Goal: Check status: Check status

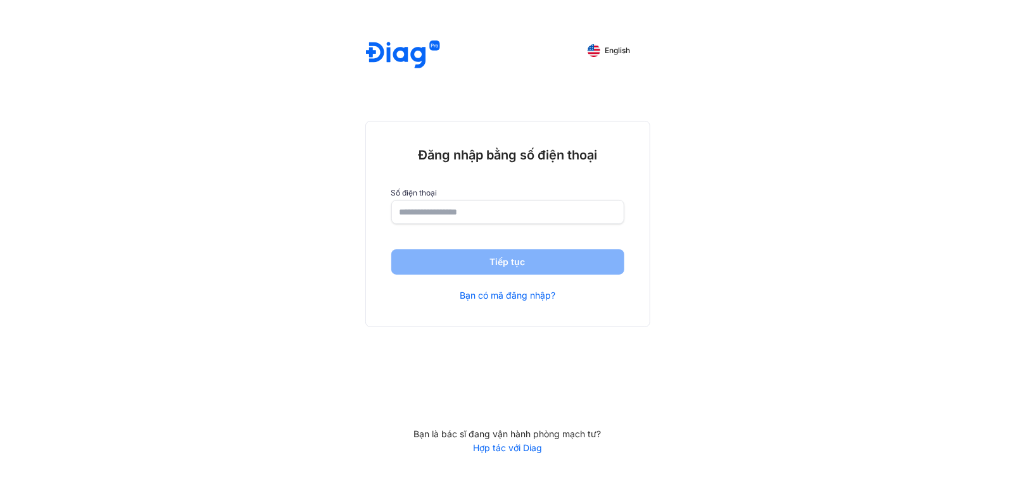
click at [464, 221] on input "number" at bounding box center [508, 212] width 217 height 23
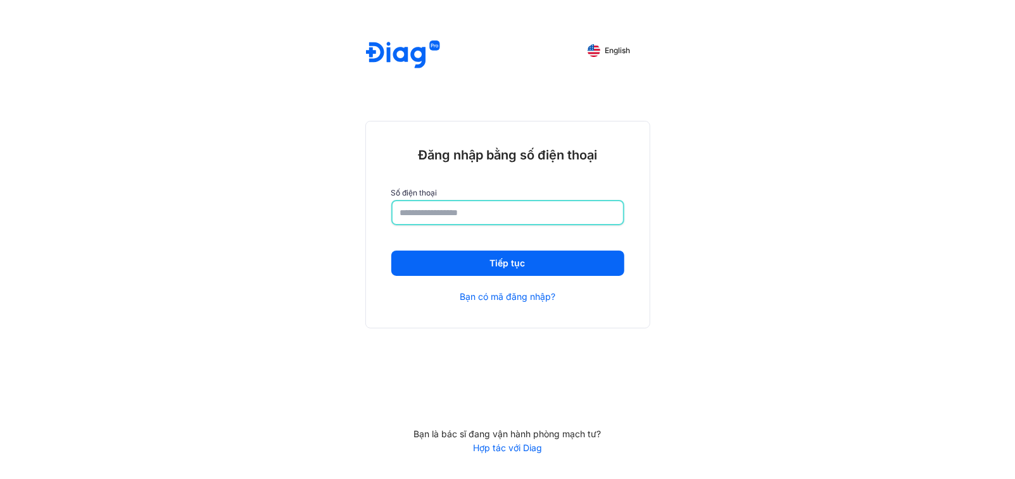
type input "**********"
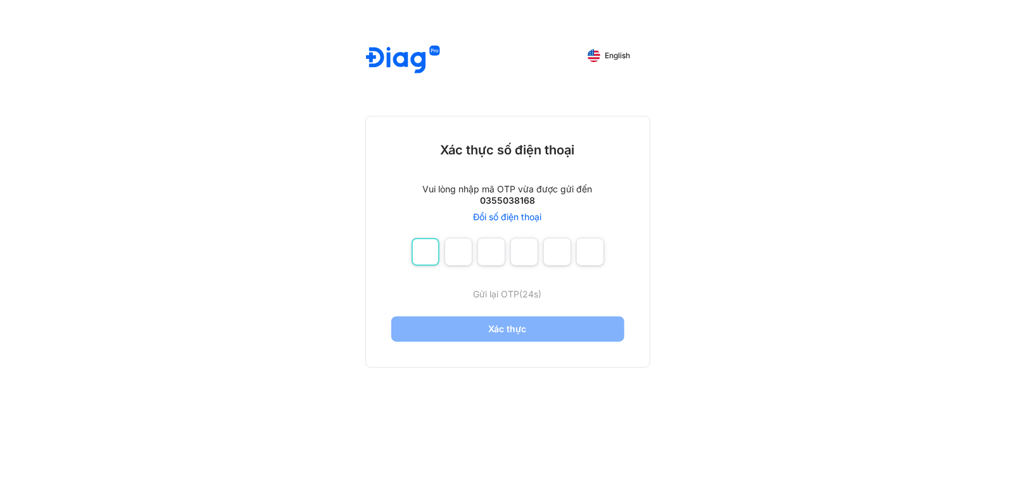
click at [425, 246] on input "number" at bounding box center [426, 252] width 28 height 28
type input "*"
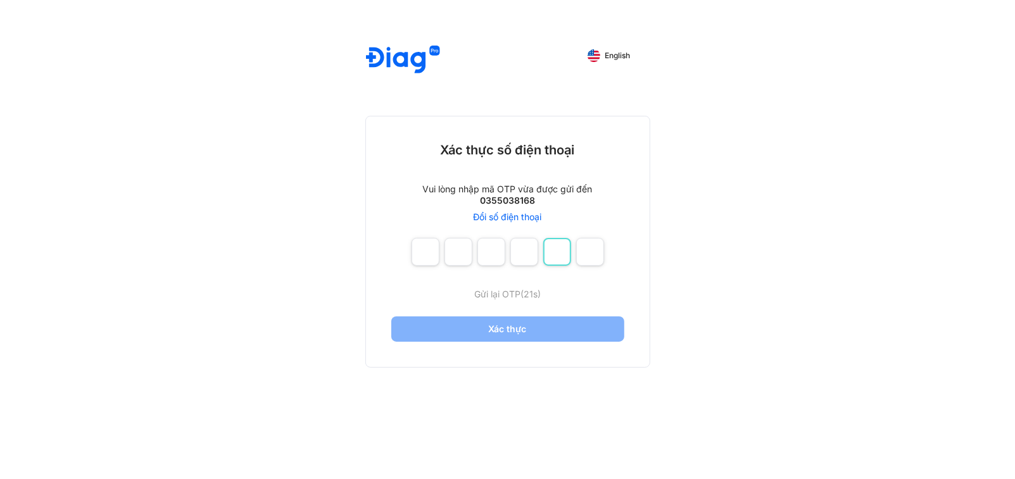
type input "*"
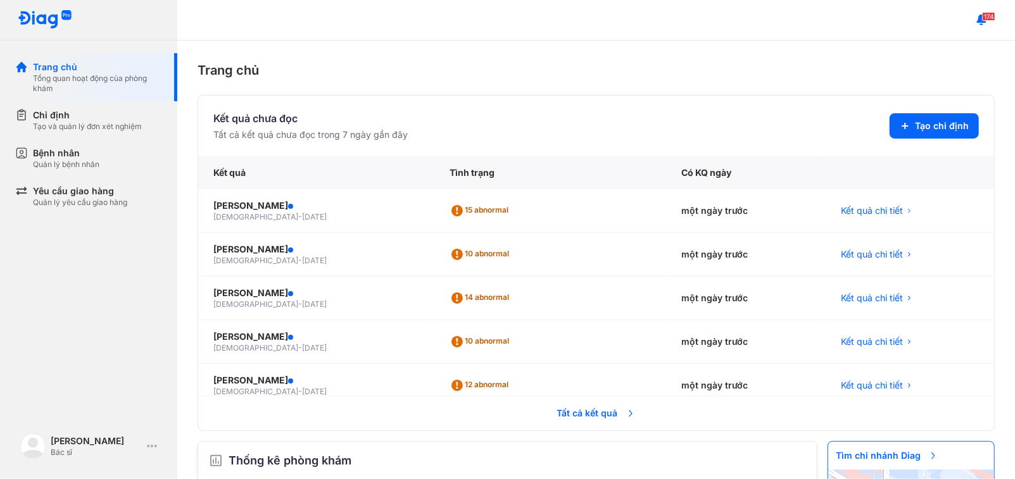
drag, startPoint x: 598, startPoint y: 398, endPoint x: 598, endPoint y: 414, distance: 16.5
click at [598, 414] on tr "Tất cả kết quả" at bounding box center [596, 413] width 796 height 35
click at [598, 414] on span "Tất cả kết quả" at bounding box center [597, 414] width 94 height 28
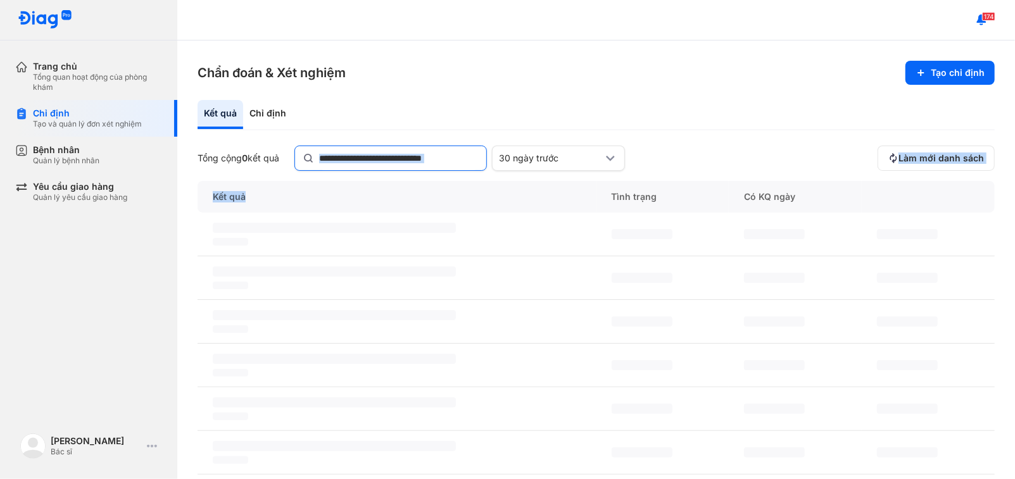
drag, startPoint x: 447, startPoint y: 189, endPoint x: 412, endPoint y: 153, distance: 50.6
click at [412, 153] on div "Tổng cộng 0 kết quả 30 ngày trước Làm mới danh sách Kết quả Tình trạng Có KQ ng…" at bounding box center [596, 398] width 797 height 504
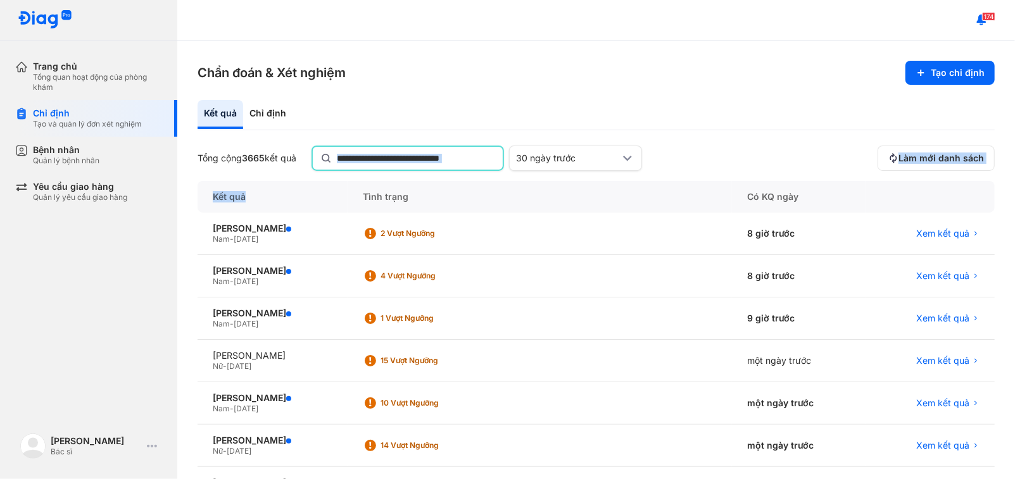
click at [412, 153] on input "text" at bounding box center [416, 158] width 158 height 23
